Goal: Task Accomplishment & Management: Use online tool/utility

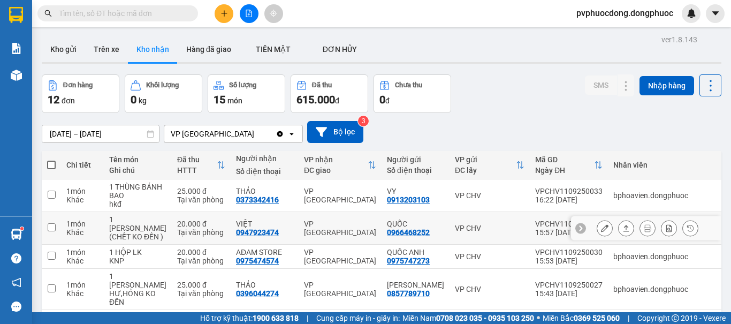
scroll to position [54, 0]
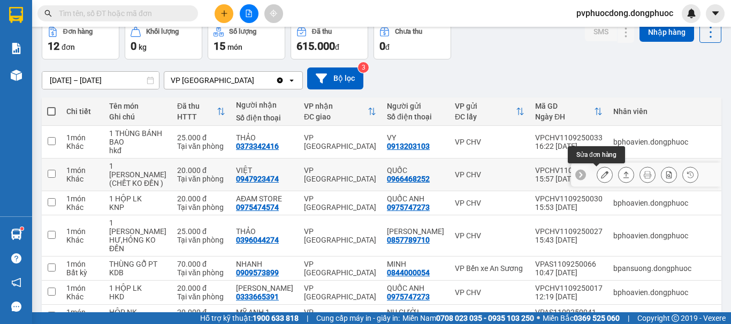
click at [601, 172] on icon at bounding box center [604, 174] width 7 height 7
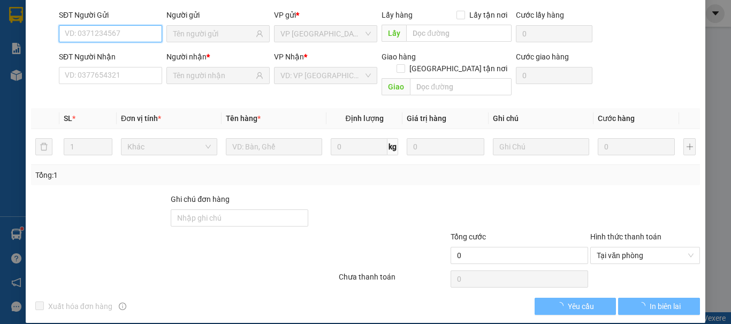
type input "0966468252"
type input "QUỐC"
type input "0947923474"
type input "VIỆT"
type input "20.000"
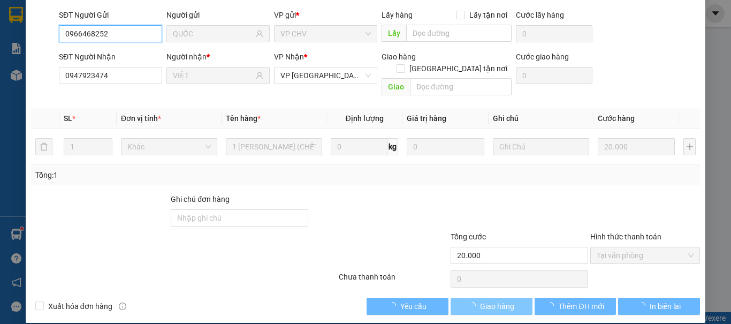
scroll to position [74, 0]
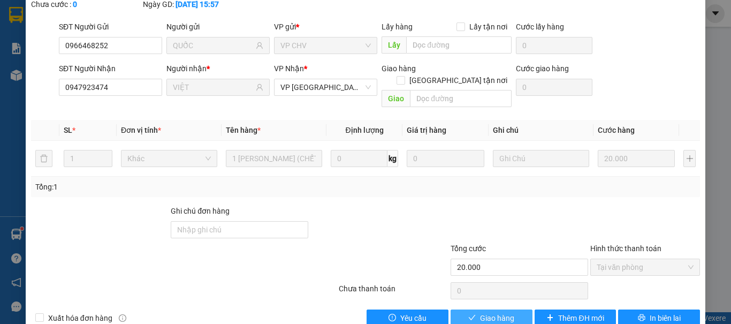
click at [499, 312] on span "Giao hàng" at bounding box center [497, 318] width 34 height 12
